Goal: Information Seeking & Learning: Learn about a topic

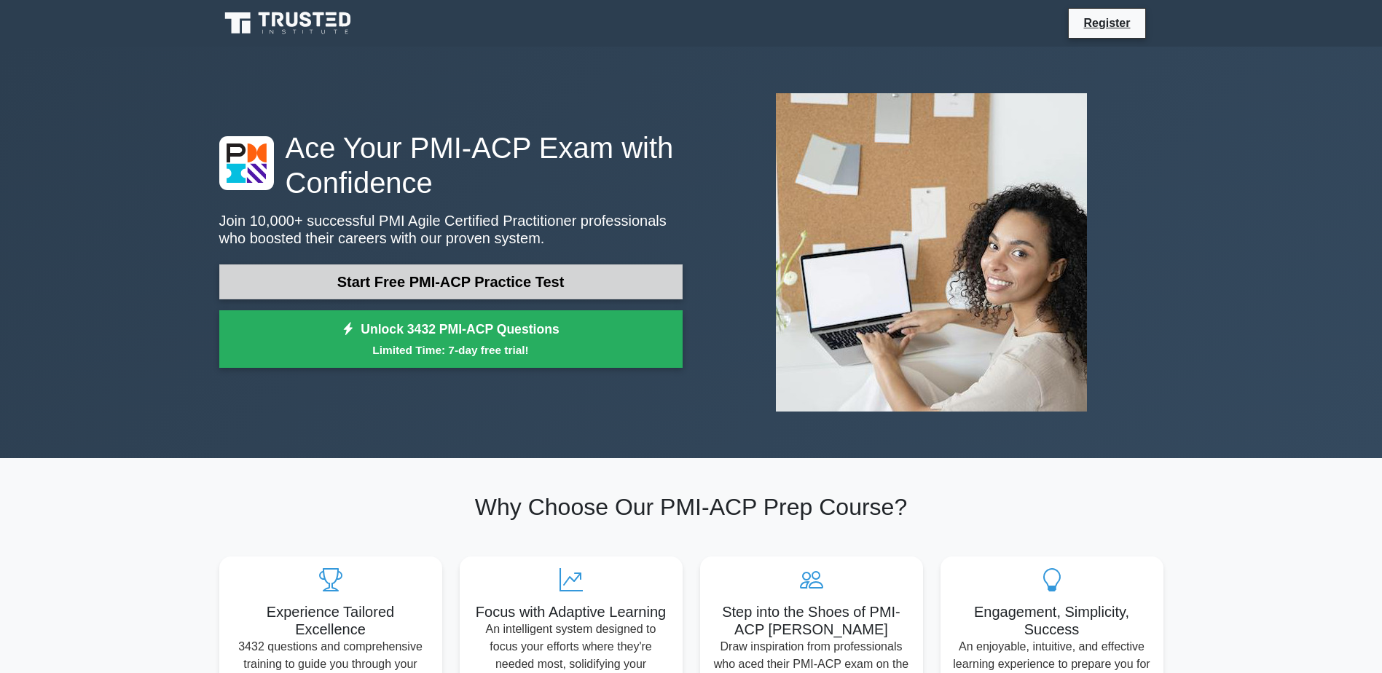
click at [433, 283] on link "Start Free PMI-ACP Practice Test" at bounding box center [450, 281] width 463 height 35
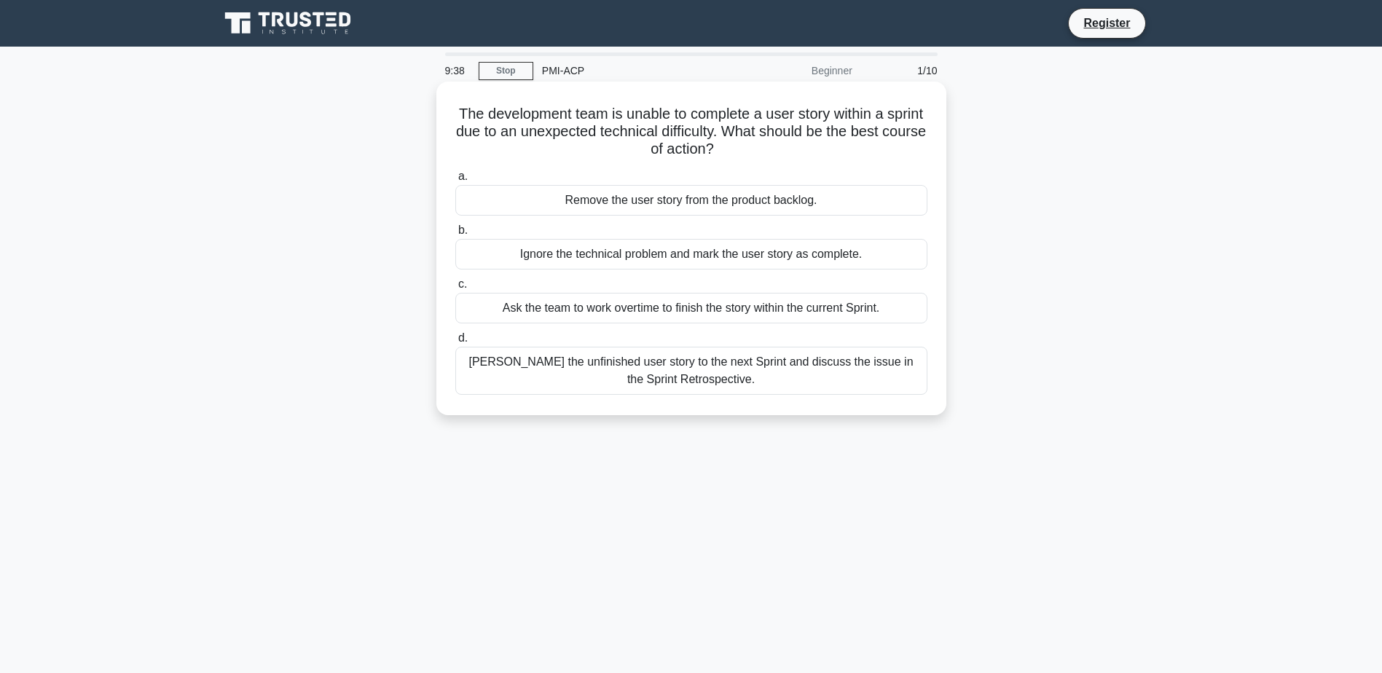
click at [608, 374] on div "[PERSON_NAME] the unfinished user story to the next Sprint and discuss the issu…" at bounding box center [691, 371] width 472 height 48
click at [455, 343] on input "d. [PERSON_NAME] the unfinished user story to the next Sprint and discuss the i…" at bounding box center [455, 338] width 0 height 9
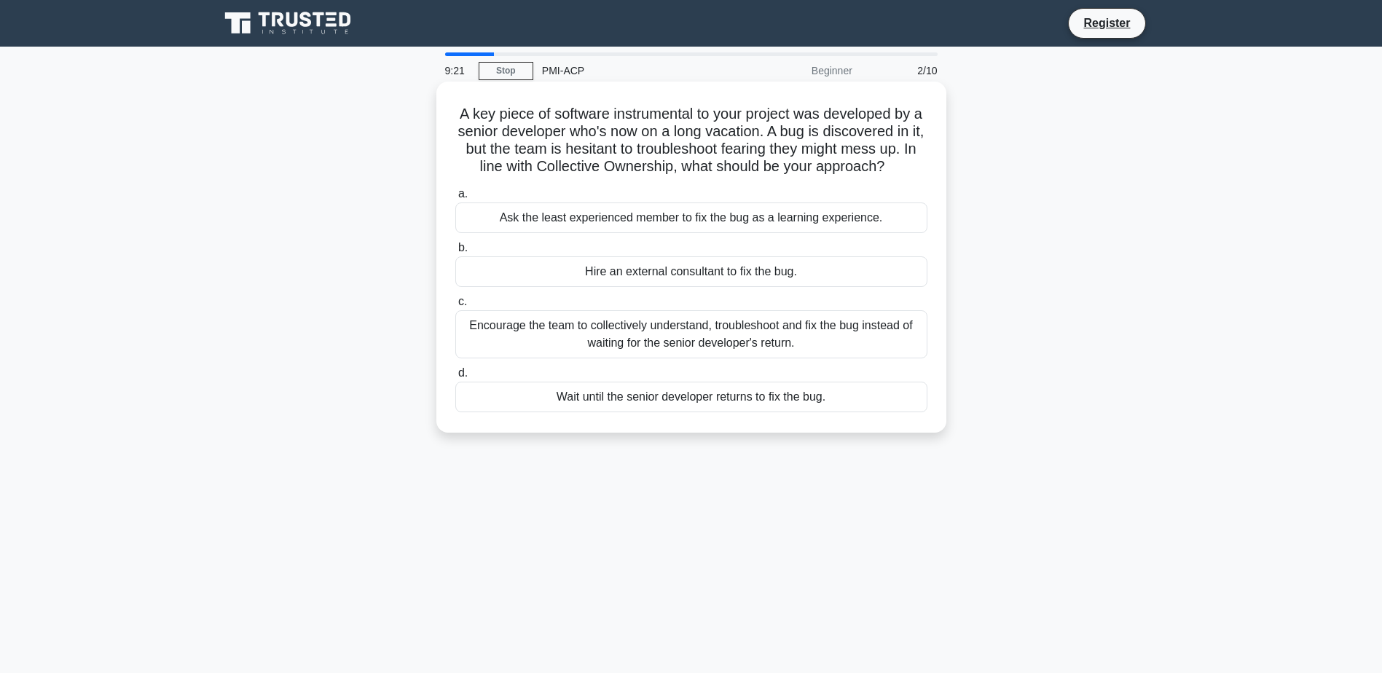
click at [597, 336] on div "Encourage the team to collectively understand, troubleshoot and fix the bug ins…" at bounding box center [691, 334] width 472 height 48
click at [455, 307] on input "c. Encourage the team to collectively understand, troubleshoot and fix the bug …" at bounding box center [455, 301] width 0 height 9
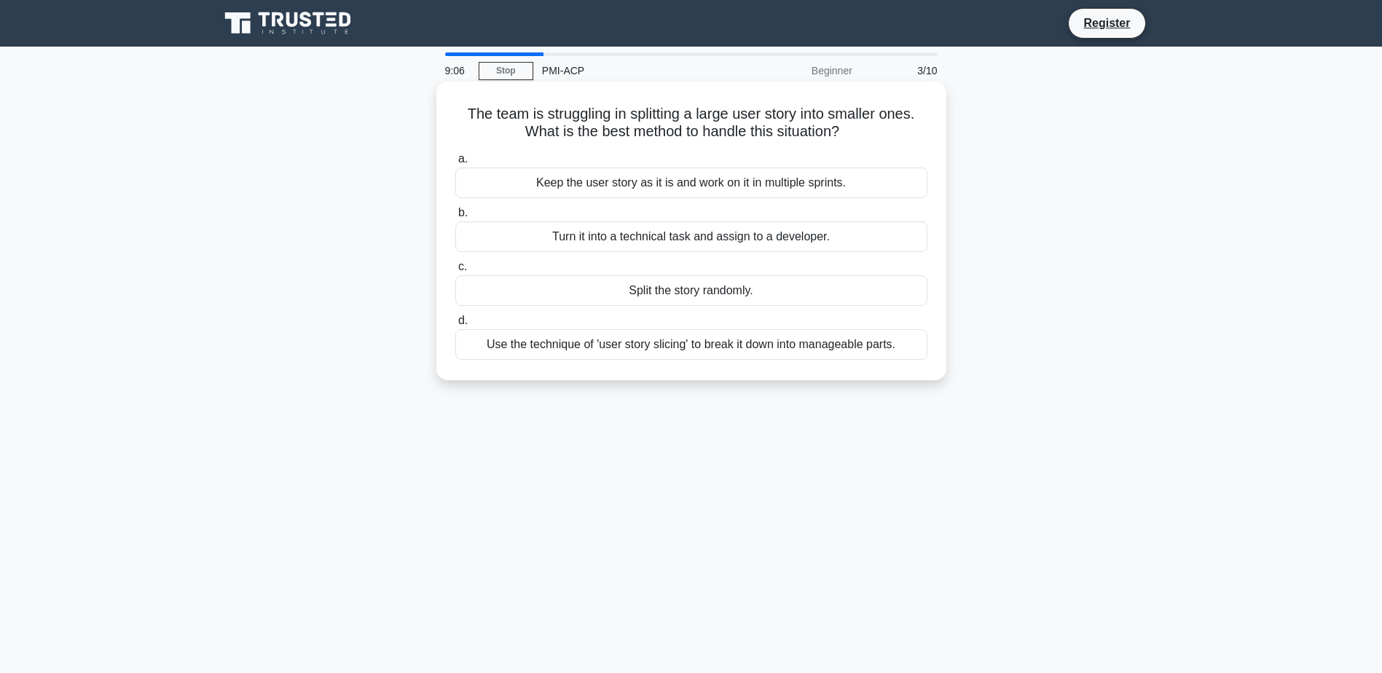
click at [779, 352] on div "Use the technique of 'user story slicing' to break it down into manageable part…" at bounding box center [691, 344] width 472 height 31
click at [455, 326] on input "d. Use the technique of 'user story slicing' to break it down into manageable p…" at bounding box center [455, 320] width 0 height 9
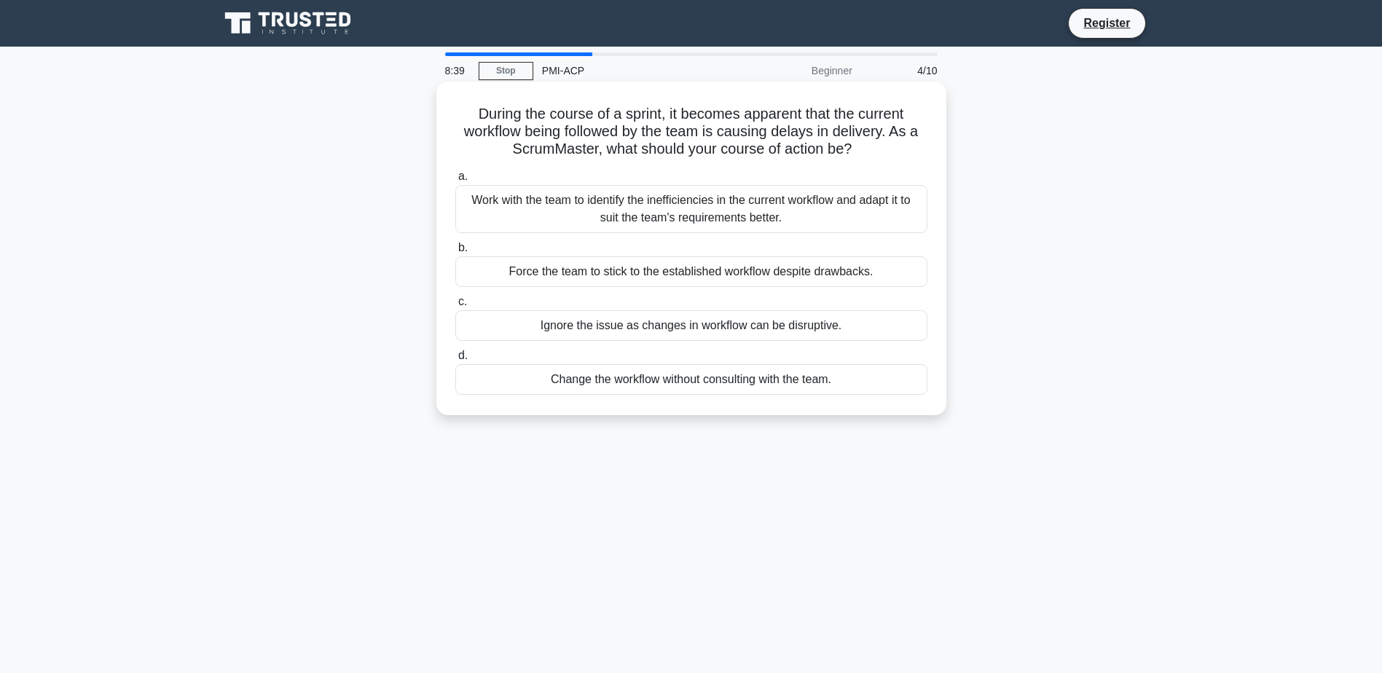
click at [661, 210] on div "Work with the team to identify the inefficiencies in the current workflow and a…" at bounding box center [691, 209] width 472 height 48
click at [455, 181] on input "a. Work with the team to identify the inefficiencies in the current workflow an…" at bounding box center [455, 176] width 0 height 9
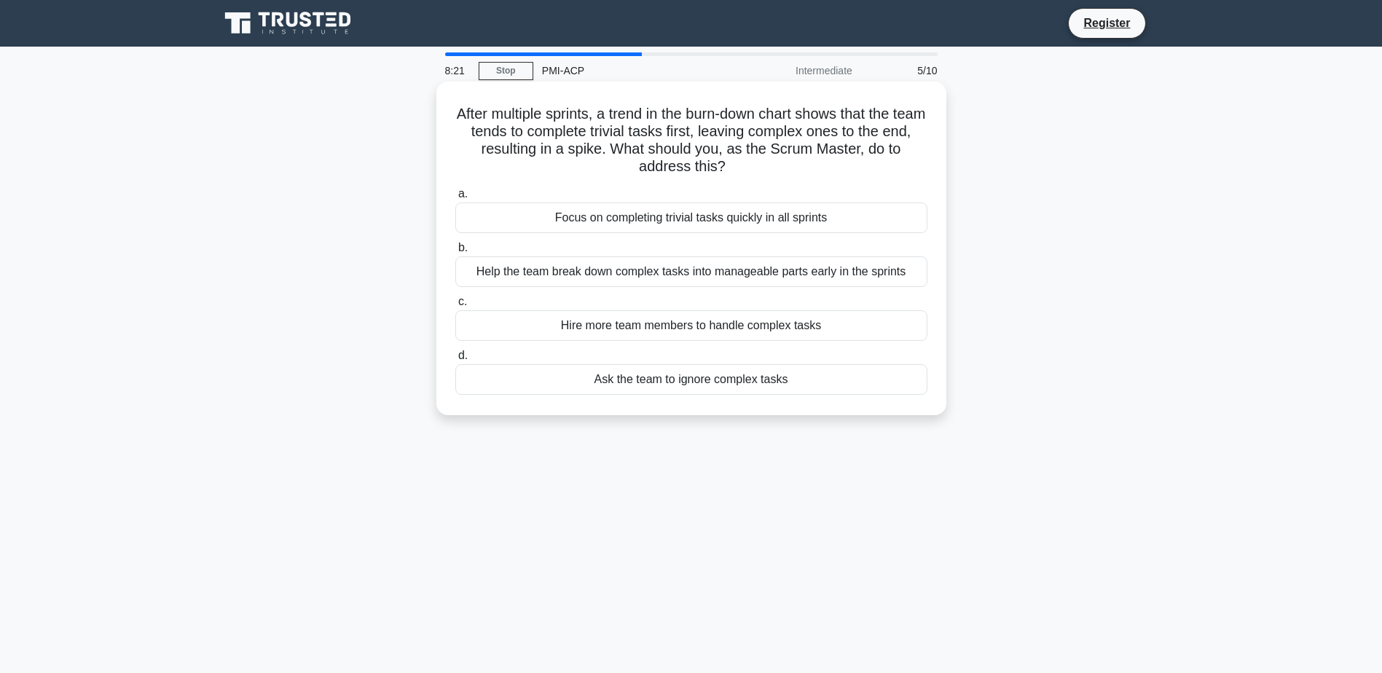
click at [632, 277] on div "Help the team break down complex tasks into manageable parts early in the sprin…" at bounding box center [691, 271] width 472 height 31
click at [455, 253] on input "b. Help the team break down complex tasks into manageable parts early in the sp…" at bounding box center [455, 247] width 0 height 9
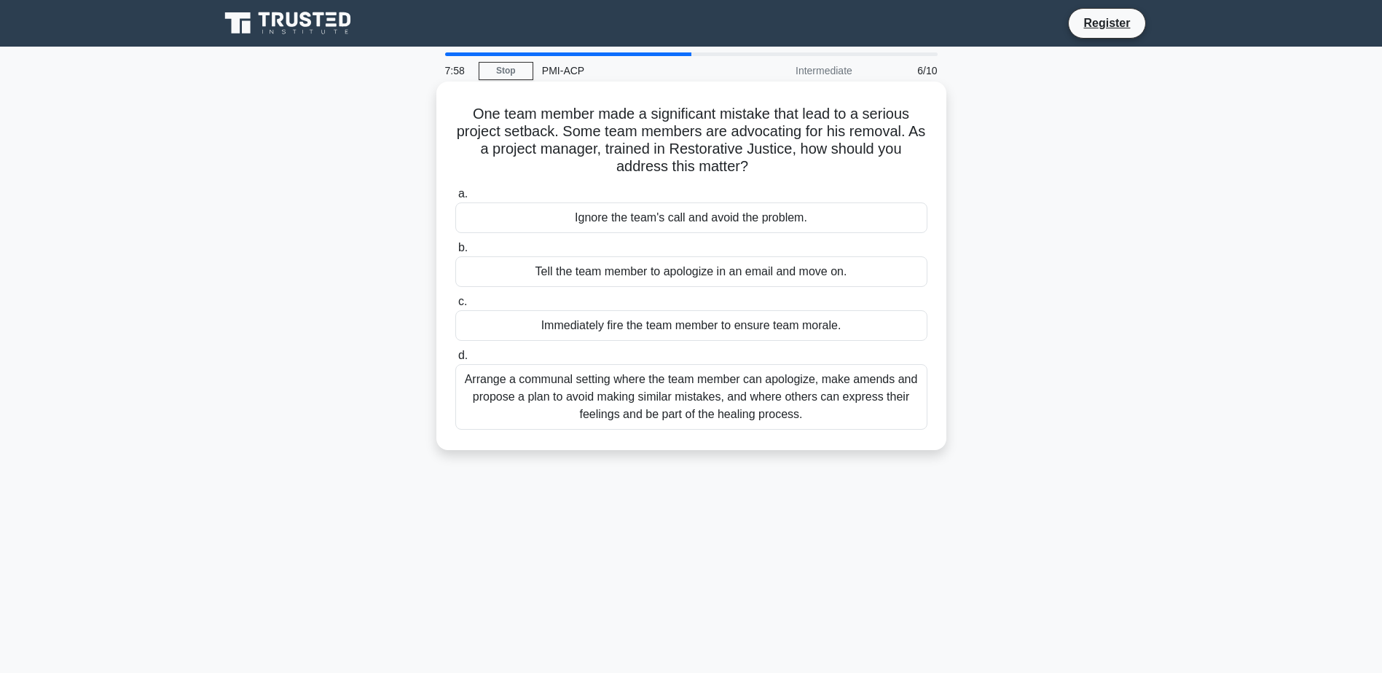
click at [668, 399] on div "Arrange a communal setting where the team member can apologize, make amends and…" at bounding box center [691, 397] width 472 height 66
click at [455, 361] on input "d. Arrange a communal setting where the team member can apologize, make amends …" at bounding box center [455, 355] width 0 height 9
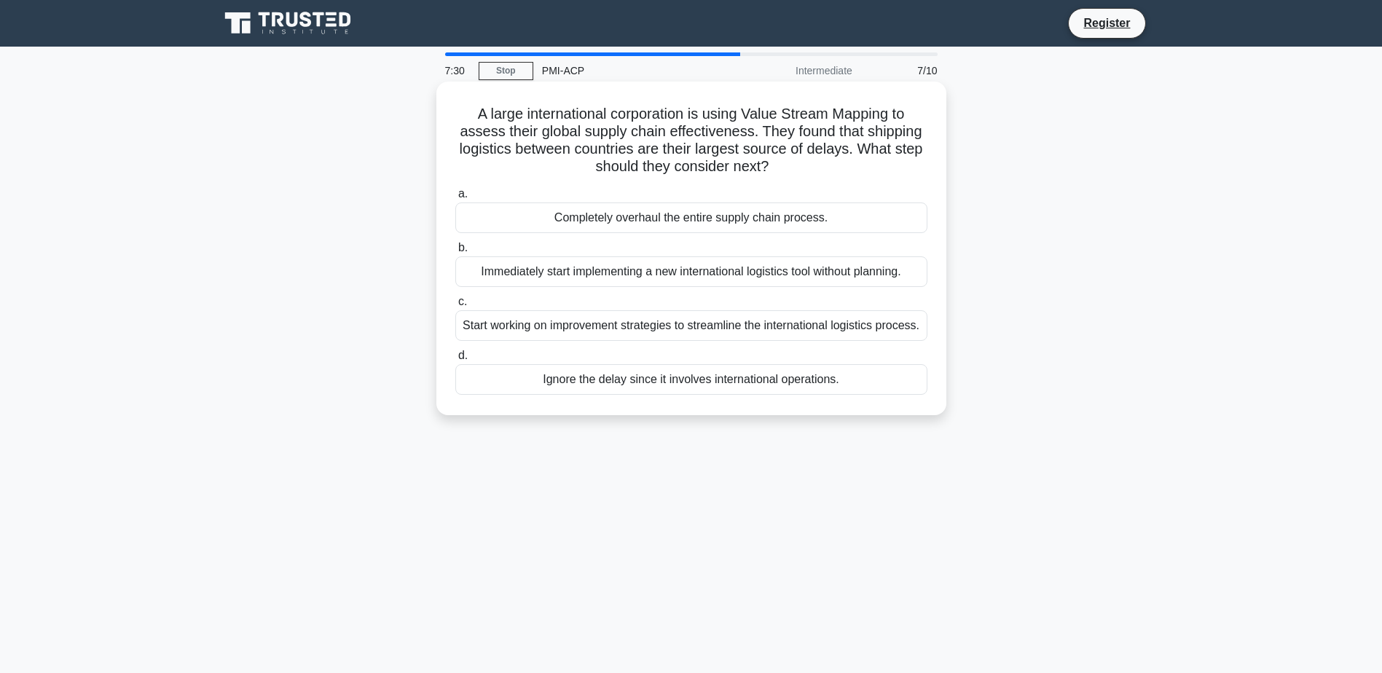
click at [599, 329] on div "Start working on improvement strategies to streamline the international logisti…" at bounding box center [691, 325] width 472 height 31
click at [455, 307] on input "c. Start working on improvement strategies to streamline the international logi…" at bounding box center [455, 301] width 0 height 9
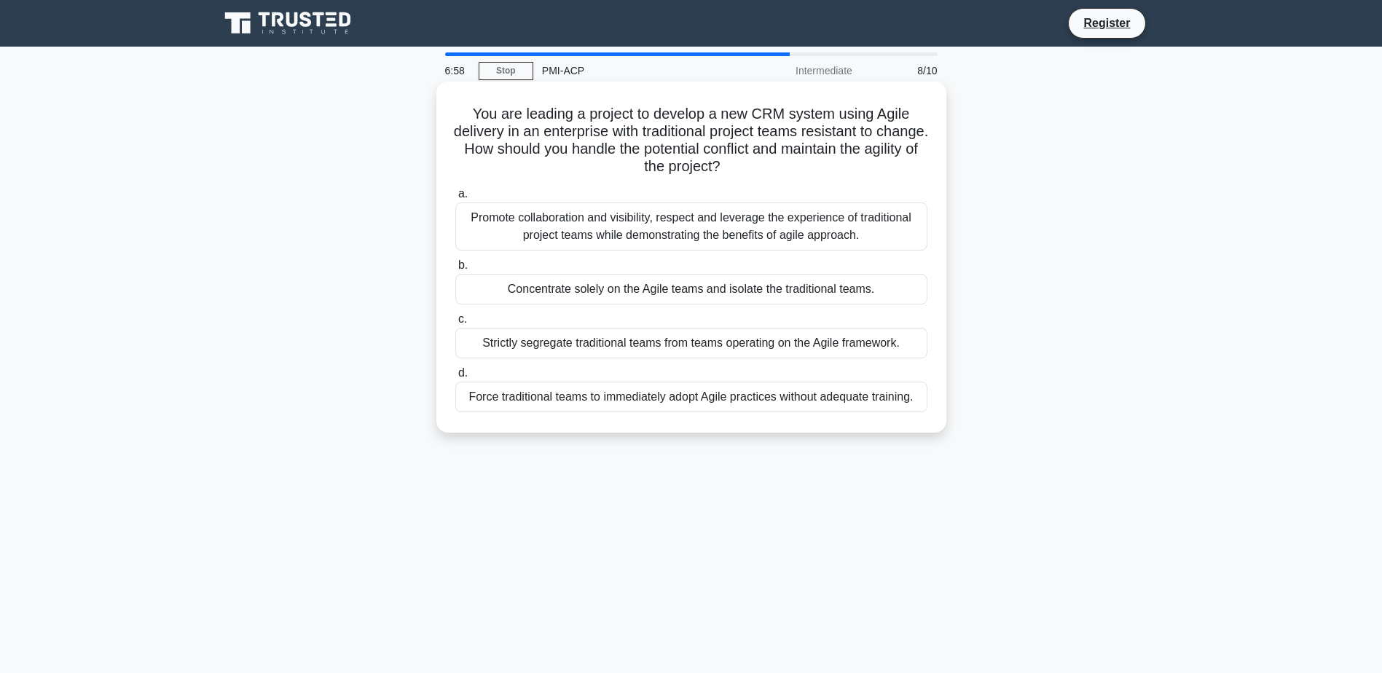
click at [570, 232] on div "Promote collaboration and visibility, respect and leverage the experience of tr…" at bounding box center [691, 226] width 472 height 48
click at [455, 199] on input "a. Promote collaboration and visibility, respect and leverage the experience of…" at bounding box center [455, 193] width 0 height 9
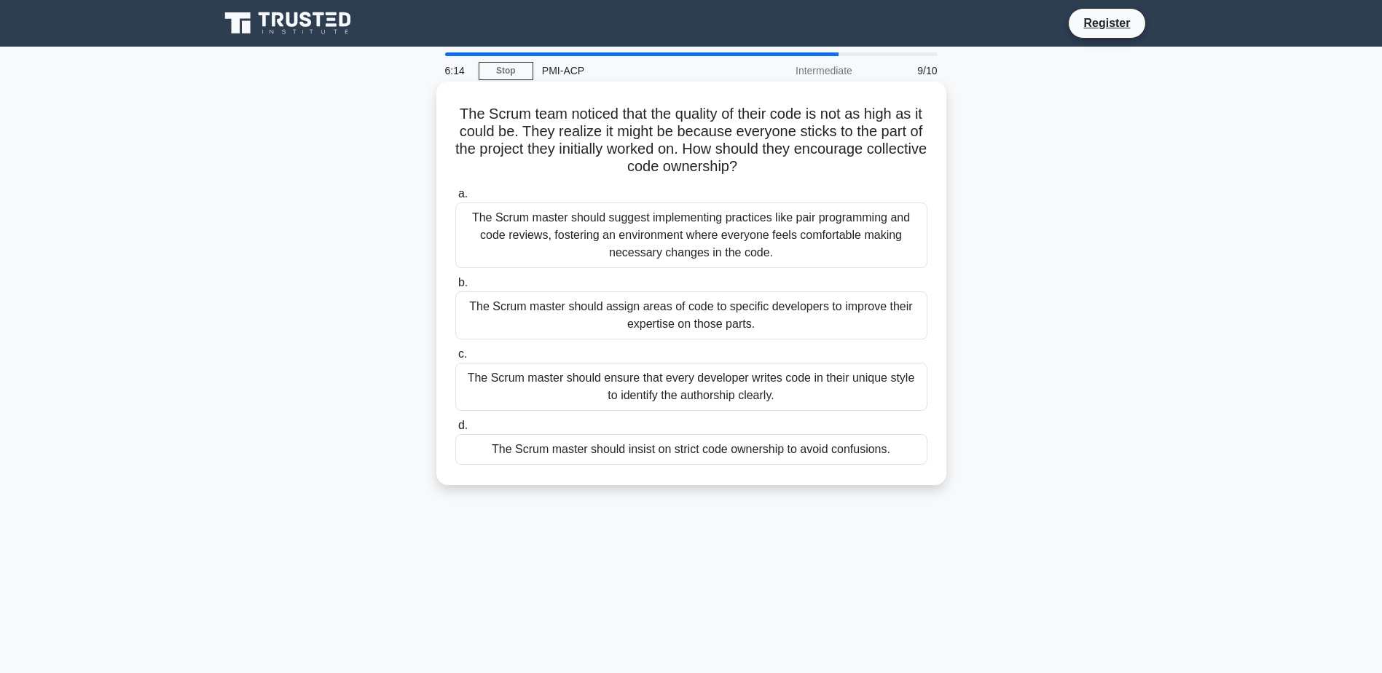
click at [556, 238] on div "The Scrum master should suggest implementing practices like pair programming an…" at bounding box center [691, 235] width 472 height 66
click at [455, 199] on input "a. The Scrum master should suggest implementing practices like pair programming…" at bounding box center [455, 193] width 0 height 9
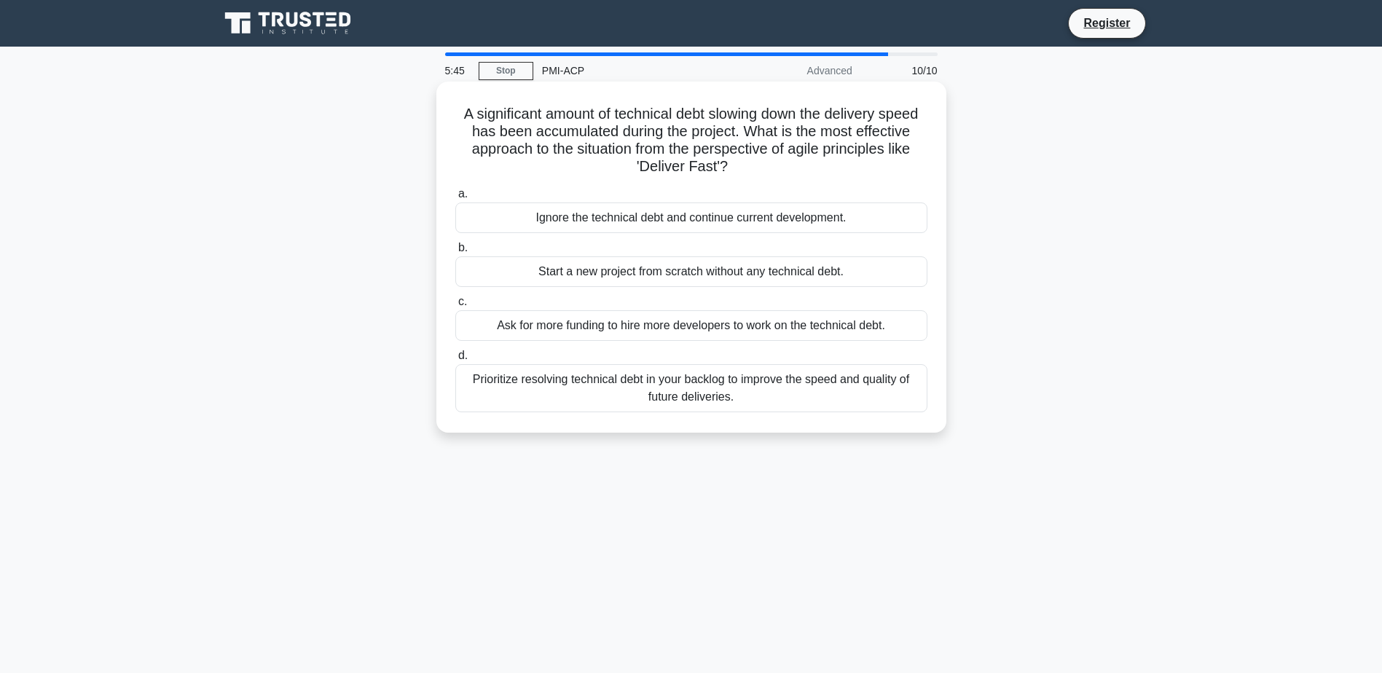
click at [670, 383] on div "Prioritize resolving technical debt in your backlog to improve the speed and qu…" at bounding box center [691, 388] width 472 height 48
click at [455, 361] on input "d. Prioritize resolving technical debt in your backlog to improve the speed and…" at bounding box center [455, 355] width 0 height 9
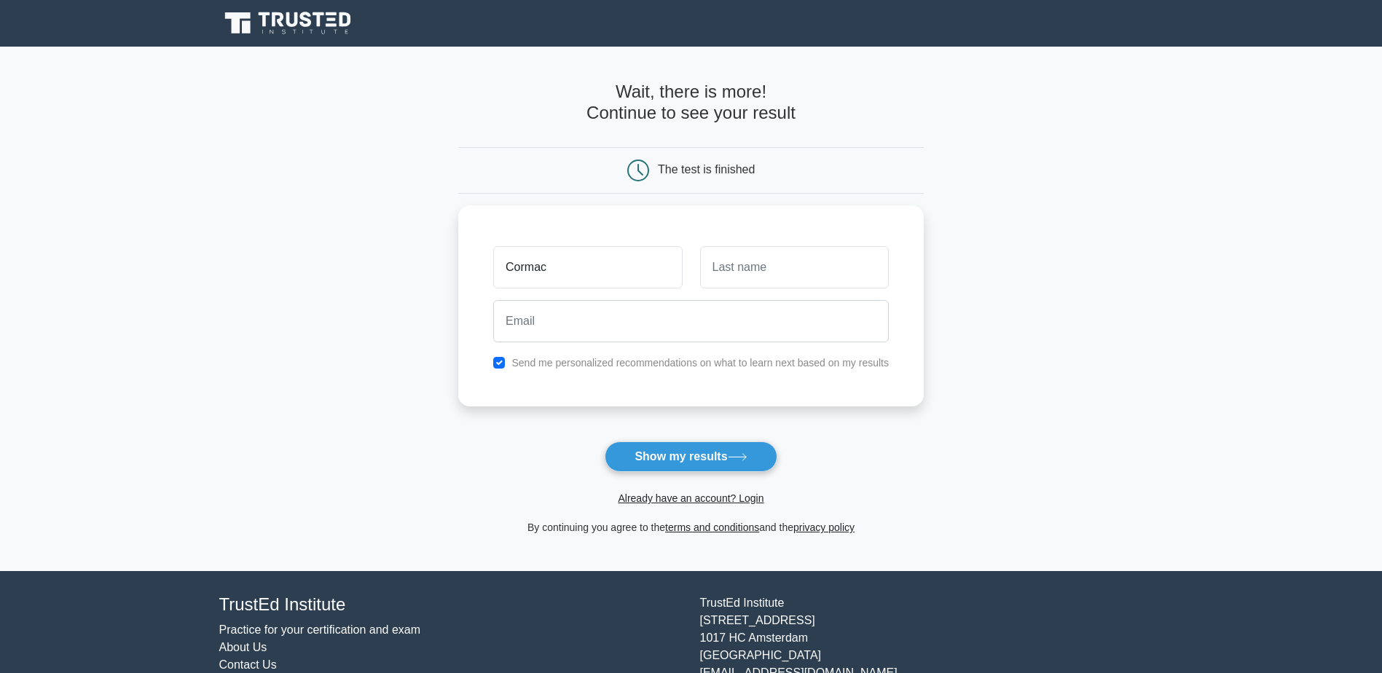
type input "Cormac"
type input "[PERSON_NAME]"
type input "[EMAIL_ADDRESS][PERSON_NAME][DOMAIN_NAME]"
click at [680, 368] on div "Send me personalized recommendations on what to learn next based on my results" at bounding box center [690, 358] width 413 height 17
click at [658, 361] on label "Send me personalized recommendations on what to learn next based on my results" at bounding box center [699, 359] width 377 height 12
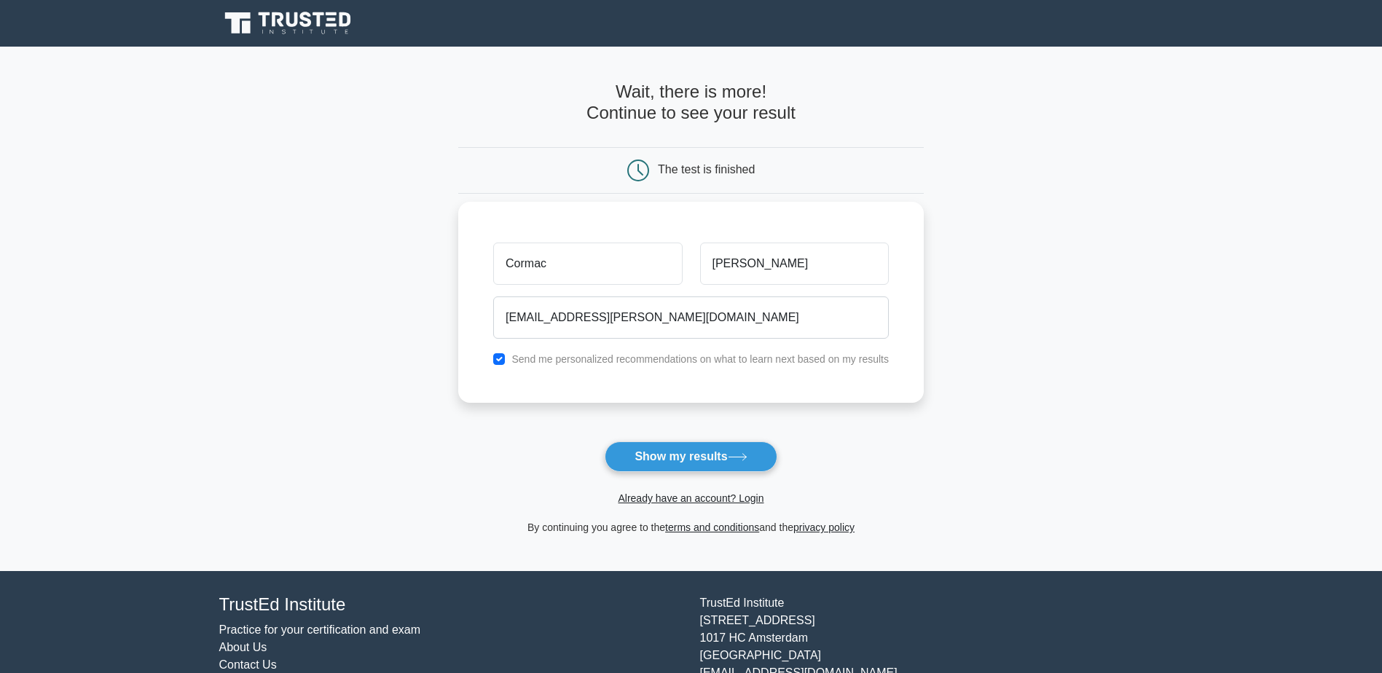
click at [636, 361] on label "Send me personalized recommendations on what to learn next based on my results" at bounding box center [699, 359] width 377 height 12
click at [503, 356] on input "checkbox" at bounding box center [499, 359] width 12 height 12
checkbox input "false"
click at [675, 449] on button "Show my results" at bounding box center [691, 456] width 172 height 31
